Goal: Book appointment/travel/reservation

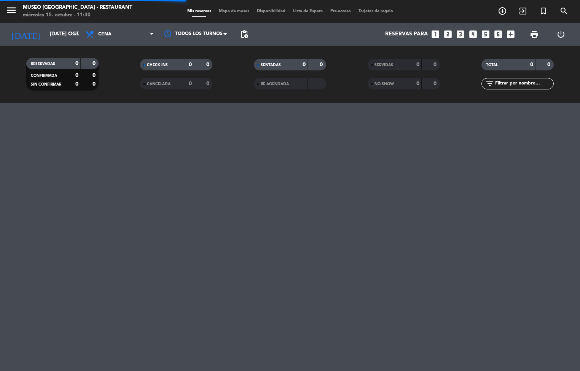
click at [245, 14] on div "Mis reservas Mapa de mesas Disponibilidad Lista de Espera Pre-acceso Tarjetas d…" at bounding box center [290, 11] width 214 height 7
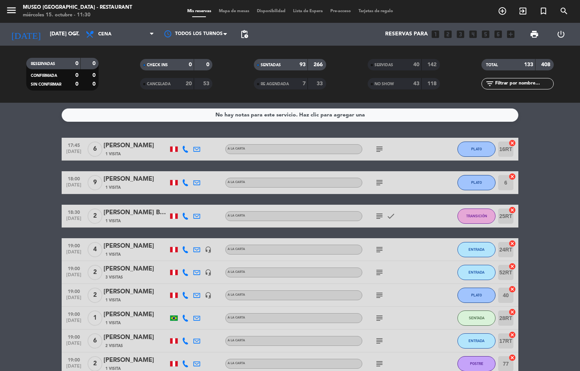
click at [232, 11] on span "Mapa de mesas" at bounding box center [234, 11] width 38 height 4
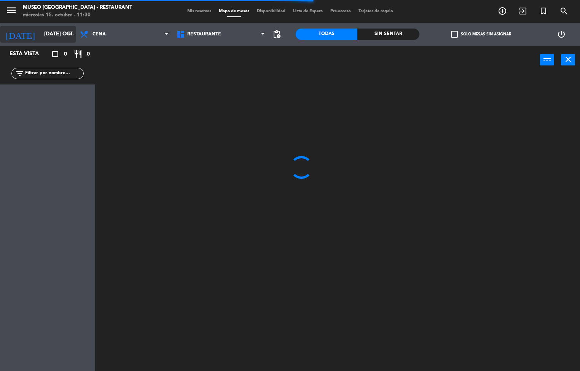
click at [59, 34] on input "[DATE] oct." at bounding box center [76, 34] width 72 height 14
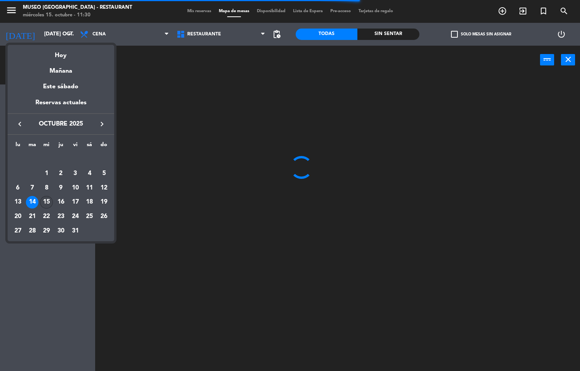
click at [46, 202] on div "15" at bounding box center [46, 202] width 13 height 13
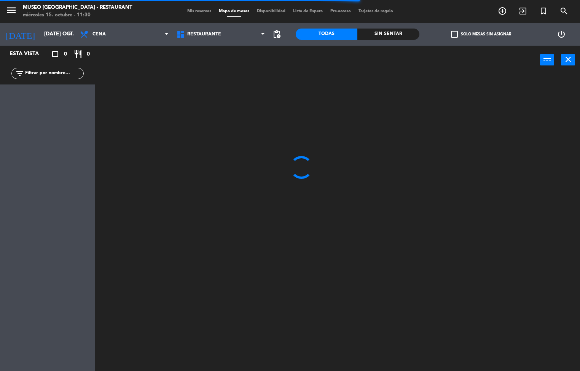
type input "mié. [DATE]"
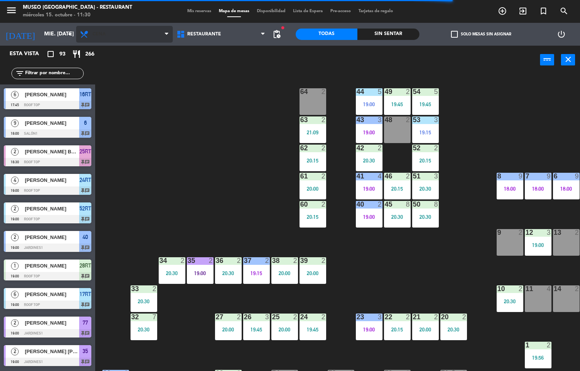
click at [123, 40] on span "Cena" at bounding box center [124, 34] width 97 height 17
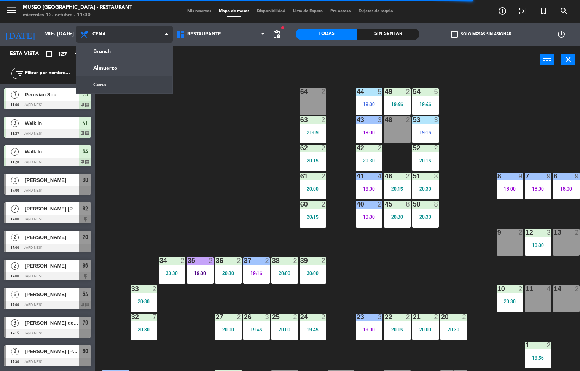
click at [143, 70] on ng-component "menu [GEOGRAPHIC_DATA] - Restaurant miércoles 15. octubre - 11:30 Mis reservas …" at bounding box center [290, 186] width 580 height 372
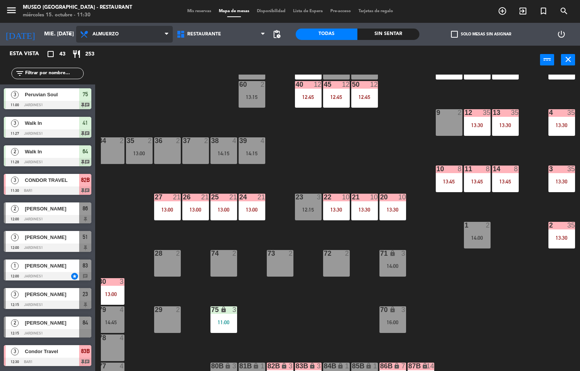
scroll to position [124, 61]
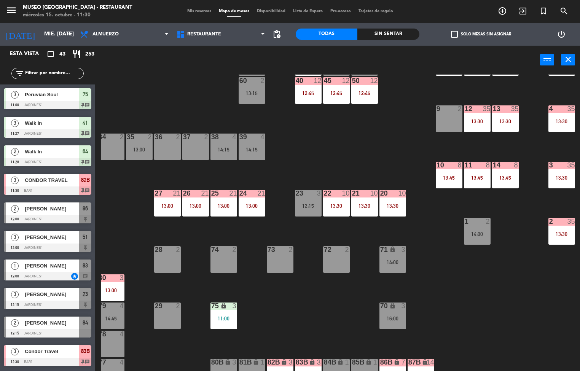
click at [218, 316] on div "11:00" at bounding box center [223, 318] width 27 height 5
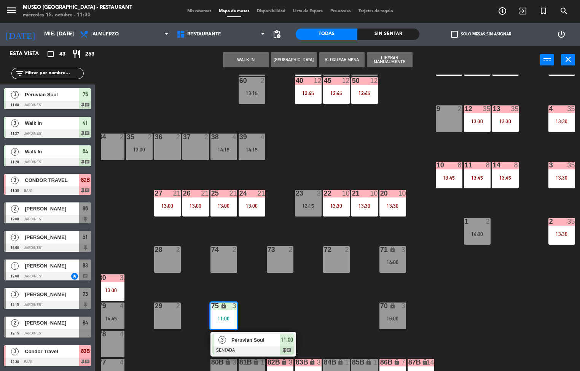
click at [265, 351] on div at bounding box center [253, 350] width 82 height 8
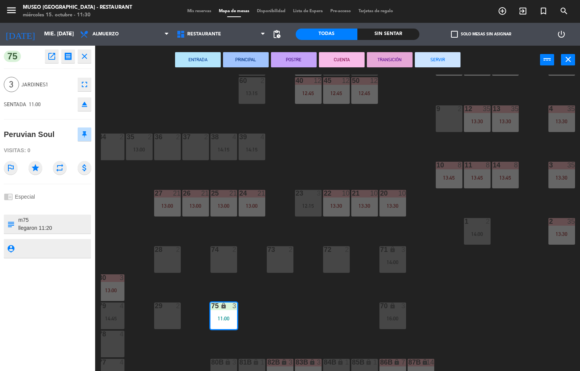
click at [53, 60] on icon "open_in_new" at bounding box center [51, 56] width 9 height 9
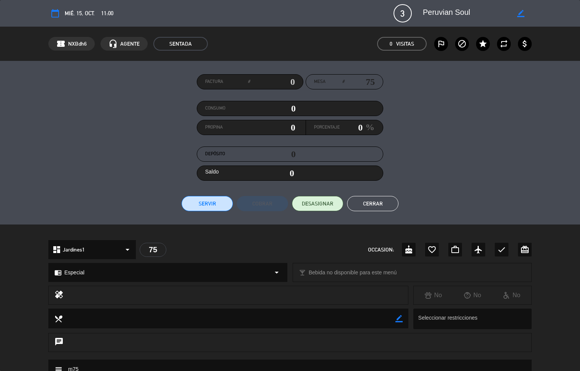
click at [434, 280] on div "local_bar Bebida no disponible para este menú arrow_drop_down" at bounding box center [412, 272] width 238 height 18
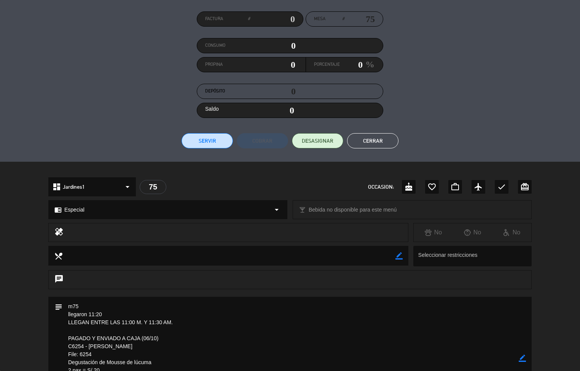
scroll to position [61, 0]
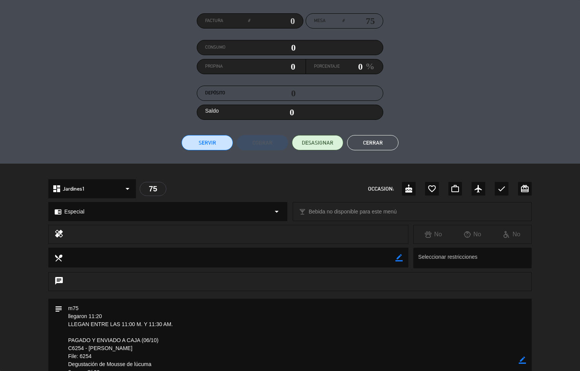
click at [371, 147] on button "Cerrar" at bounding box center [372, 142] width 51 height 15
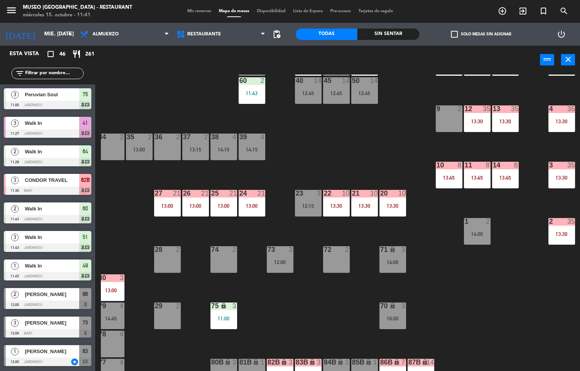
click at [284, 316] on div "44 5 14:30 49 1 11:45 54 5 13:15 64 2 11:28 48 9 13:00 53 9 13:00 63 2 15:30 43…" at bounding box center [340, 223] width 479 height 297
click at [247, 204] on div "13:00" at bounding box center [252, 205] width 27 height 5
